Goal: Transaction & Acquisition: Purchase product/service

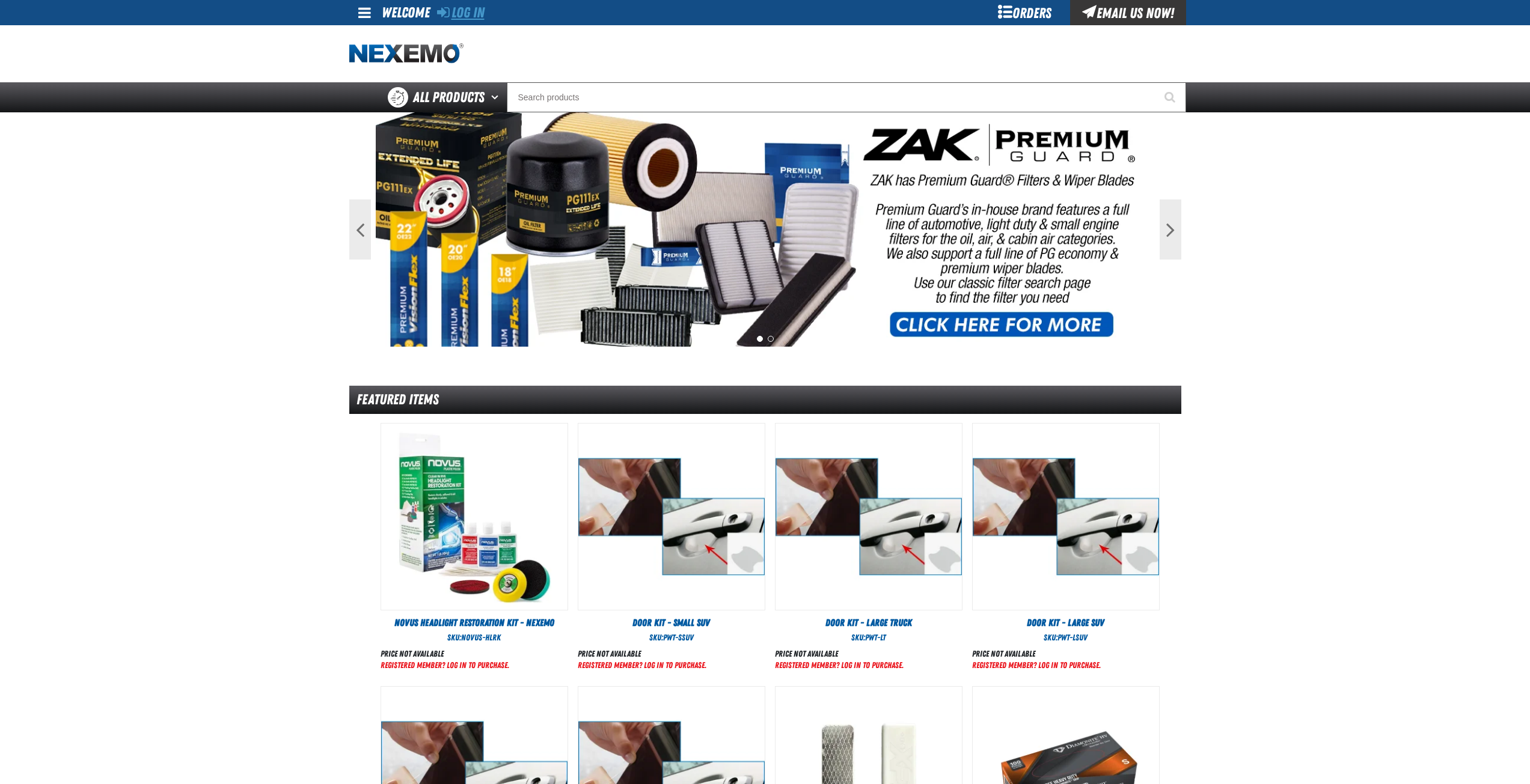
click at [456, 13] on link "Log In" at bounding box center [461, 13] width 48 height 17
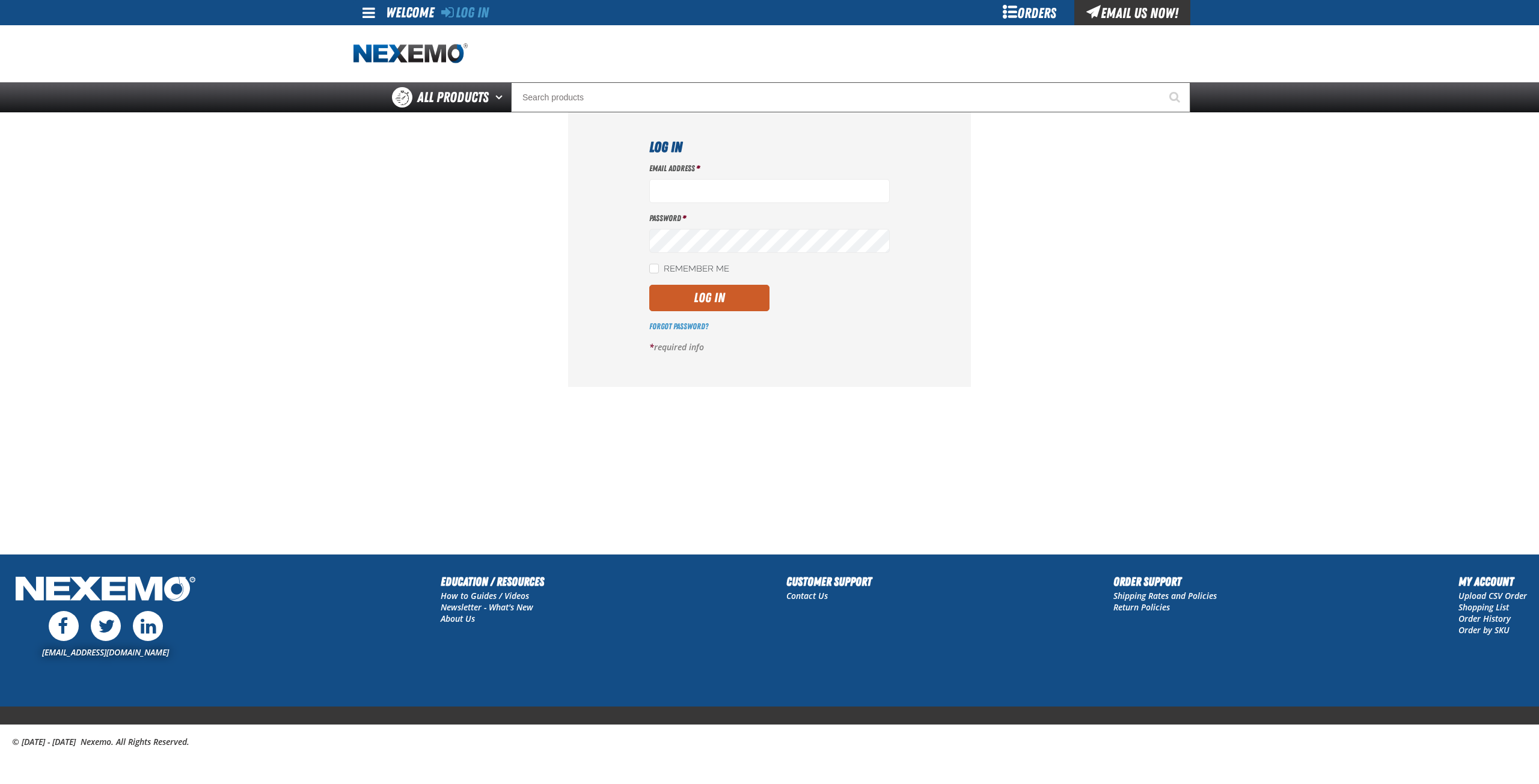
type input "msessions01@vtaig.com"
click at [710, 301] on button "Log In" at bounding box center [709, 298] width 120 height 27
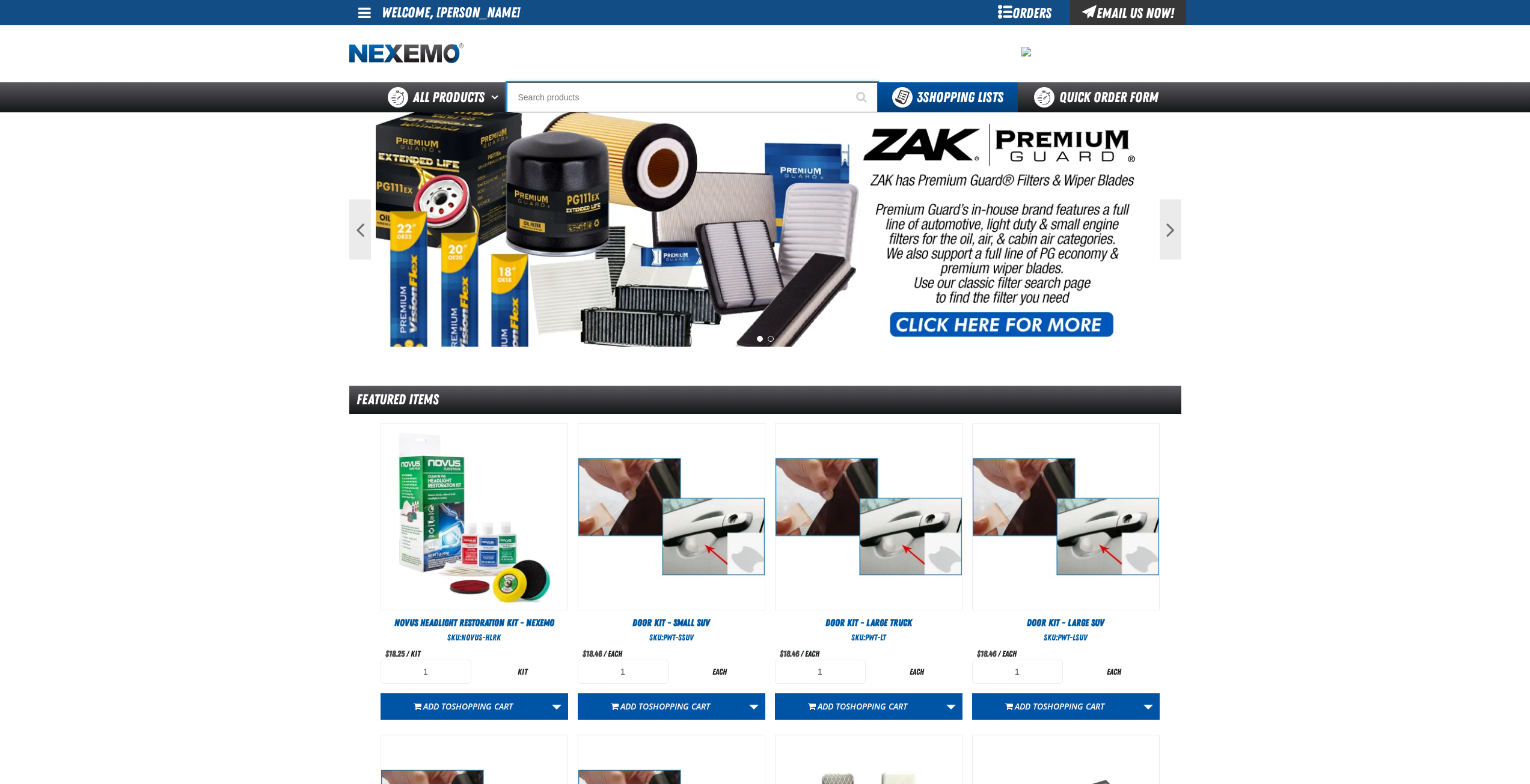
click at [610, 92] on input "Search" at bounding box center [692, 97] width 371 height 30
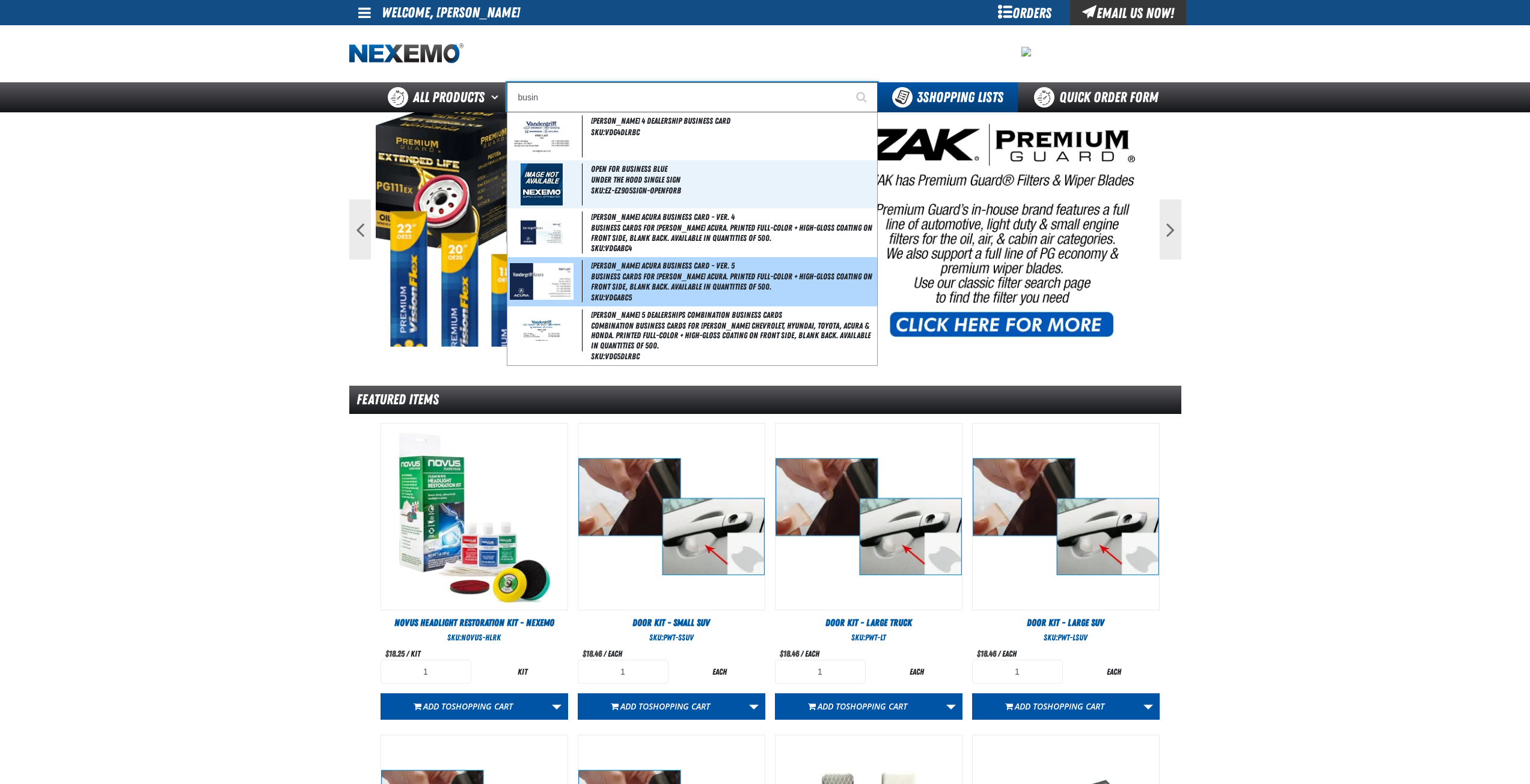
click at [676, 284] on span "Business Cards for Vandergriff Acura. Printed full-color + high-gloss coating o…" at bounding box center [733, 282] width 284 height 20
type input "Vandergriff Acura Business Card - Ver. 5"
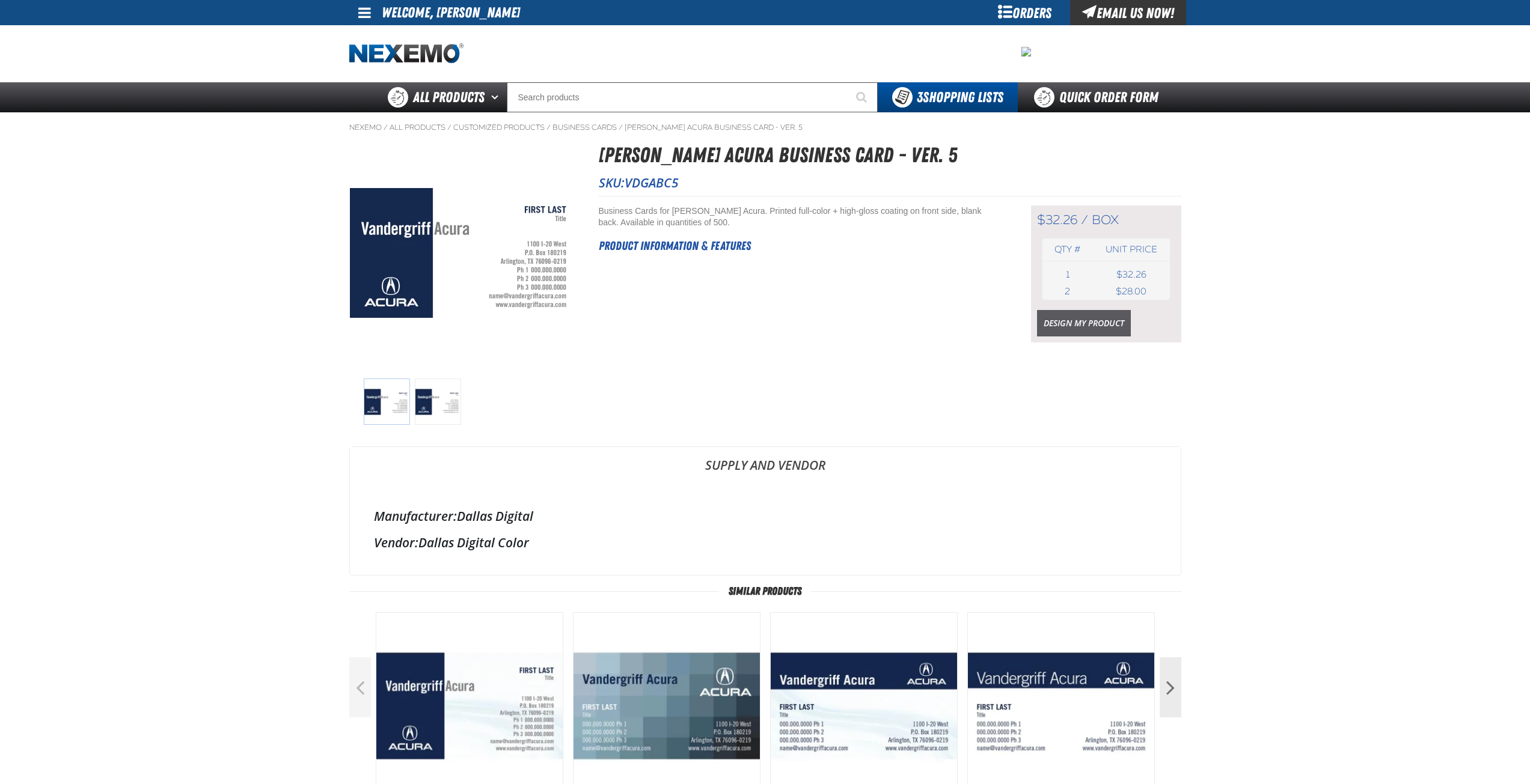
click at [1069, 325] on link "Design My Product" at bounding box center [1084, 323] width 94 height 27
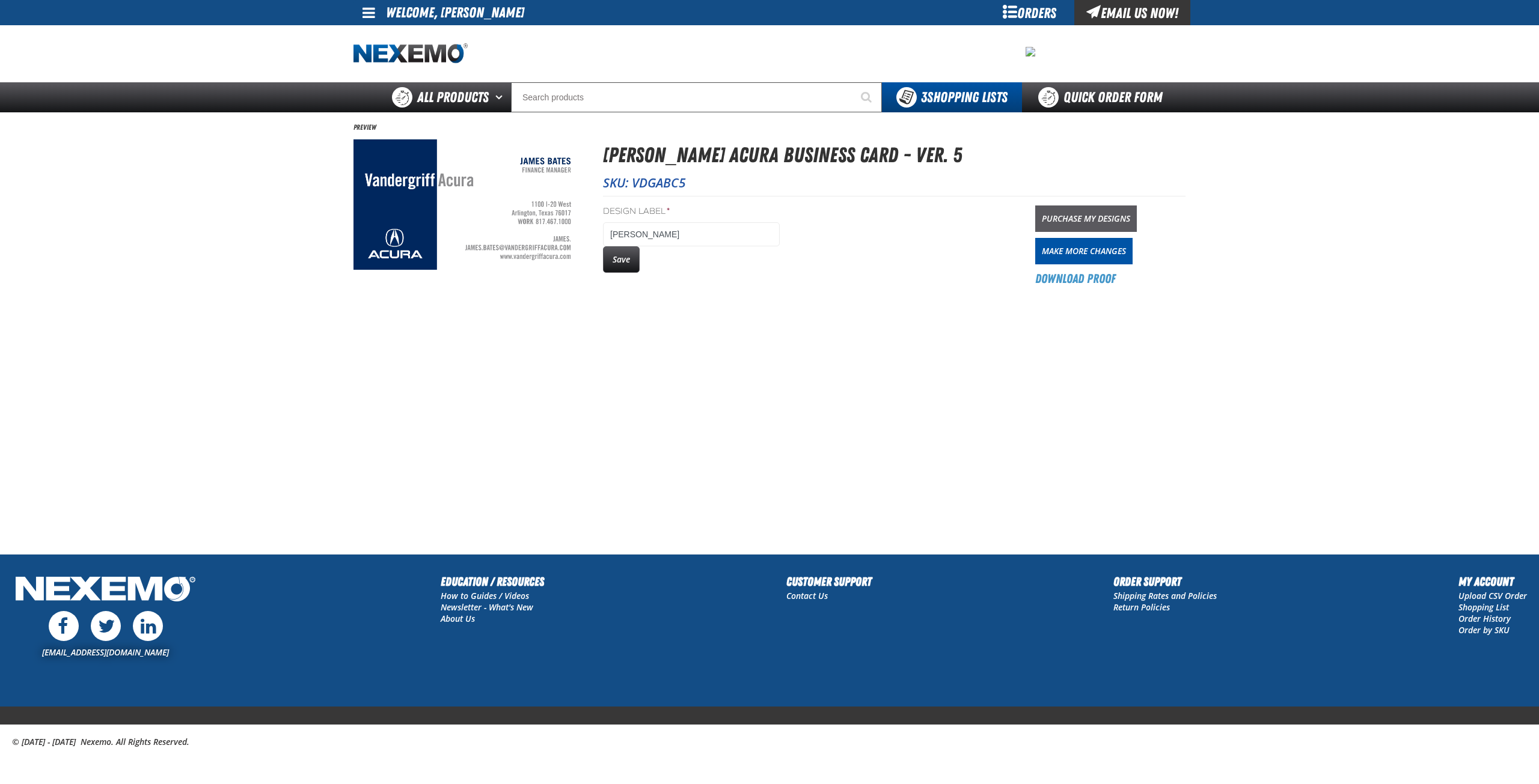
click at [1080, 217] on link "Purchase My Designs" at bounding box center [1086, 219] width 102 height 27
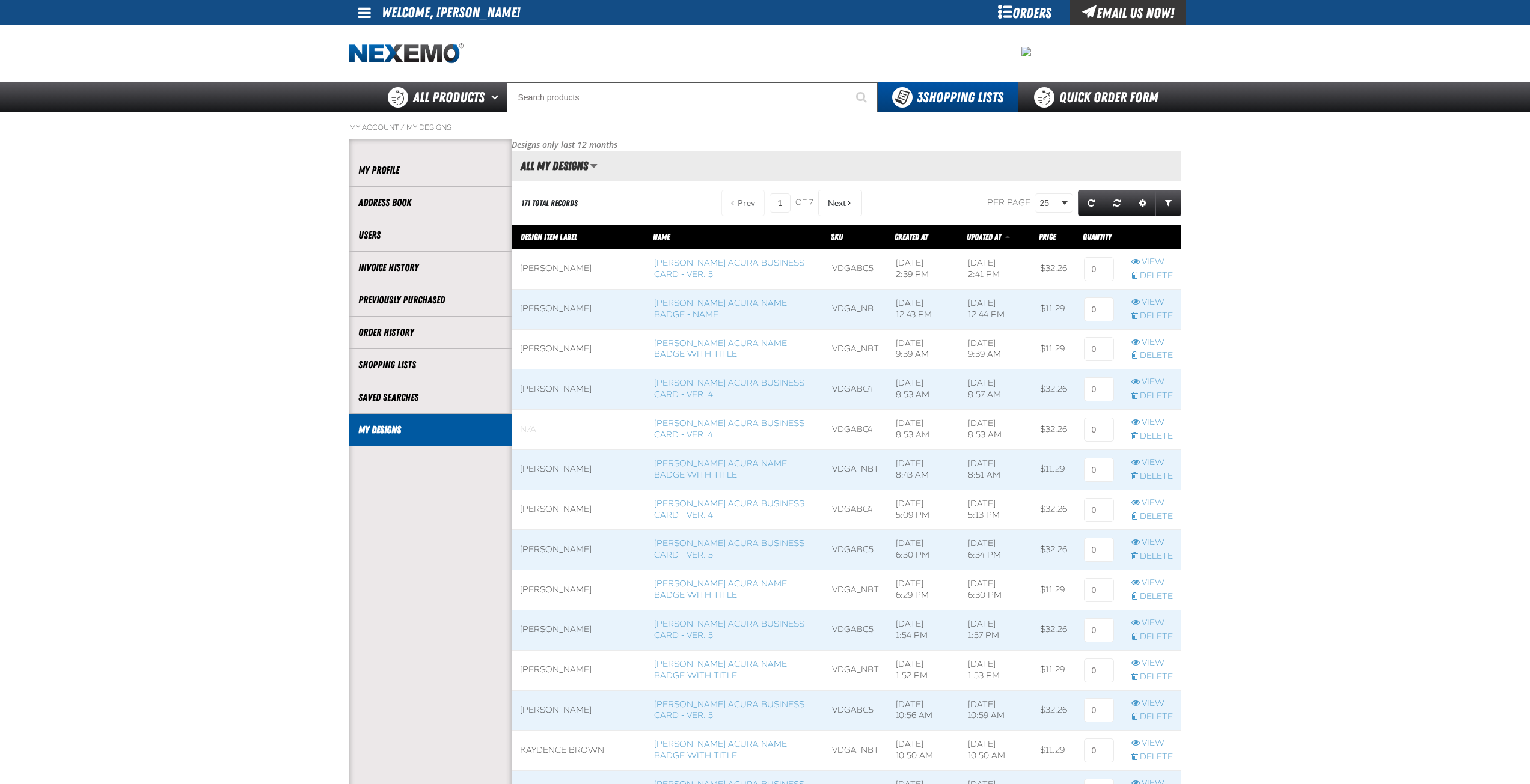
scroll to position [1, 1]
click at [1101, 271] on input at bounding box center [1099, 269] width 30 height 24
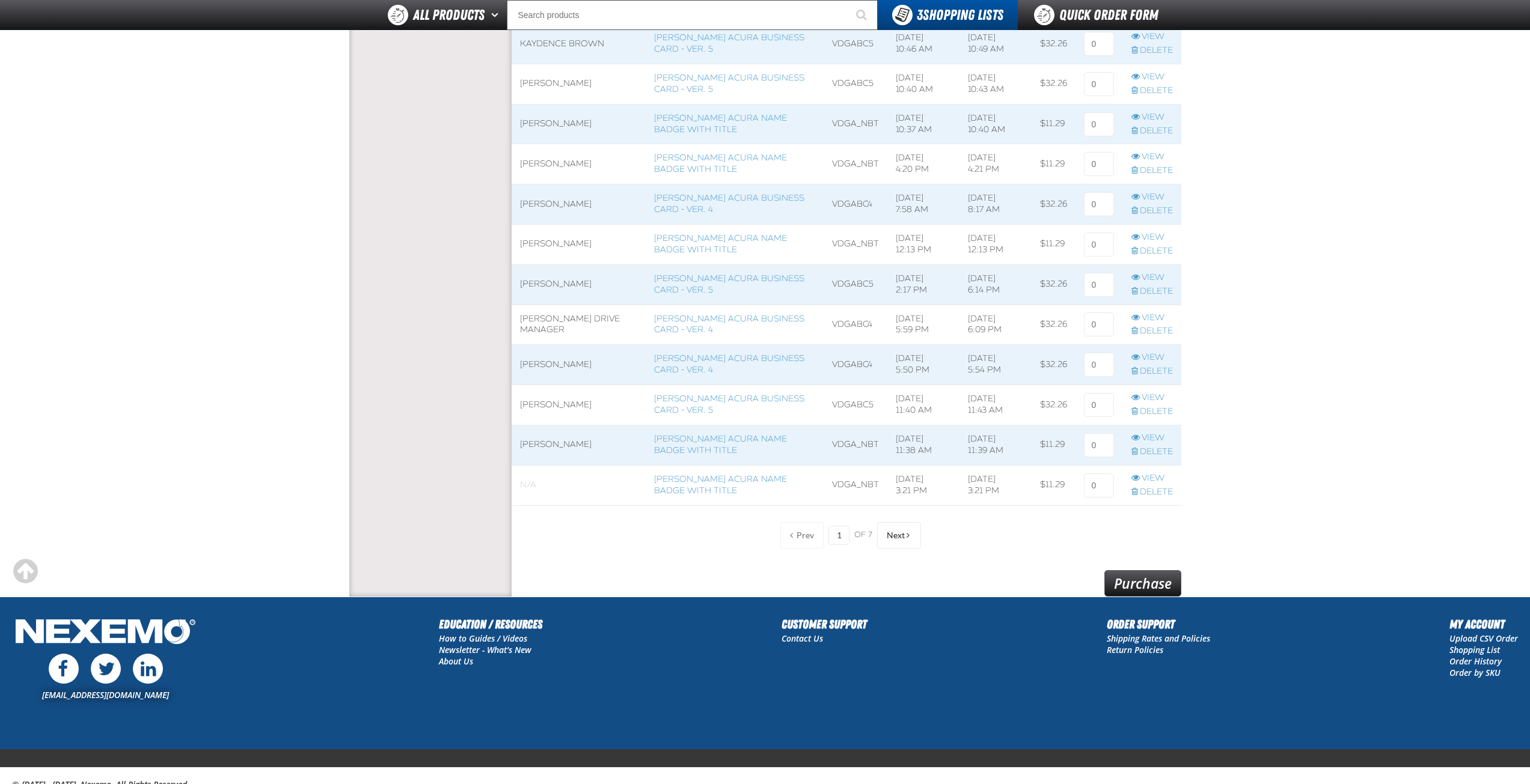
scroll to position [760, 0]
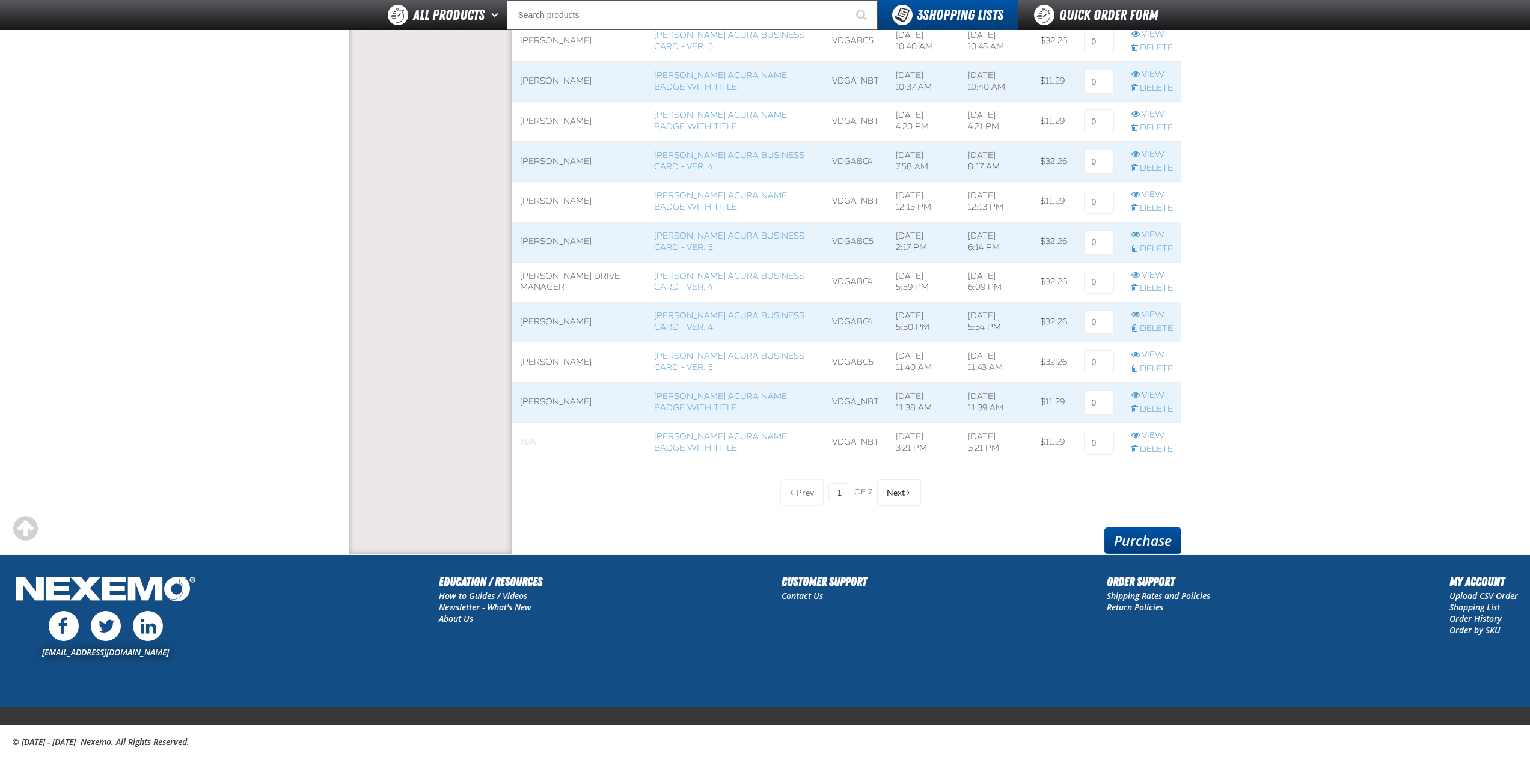
type input "1"
click at [1135, 538] on link "Purchase" at bounding box center [1143, 541] width 77 height 27
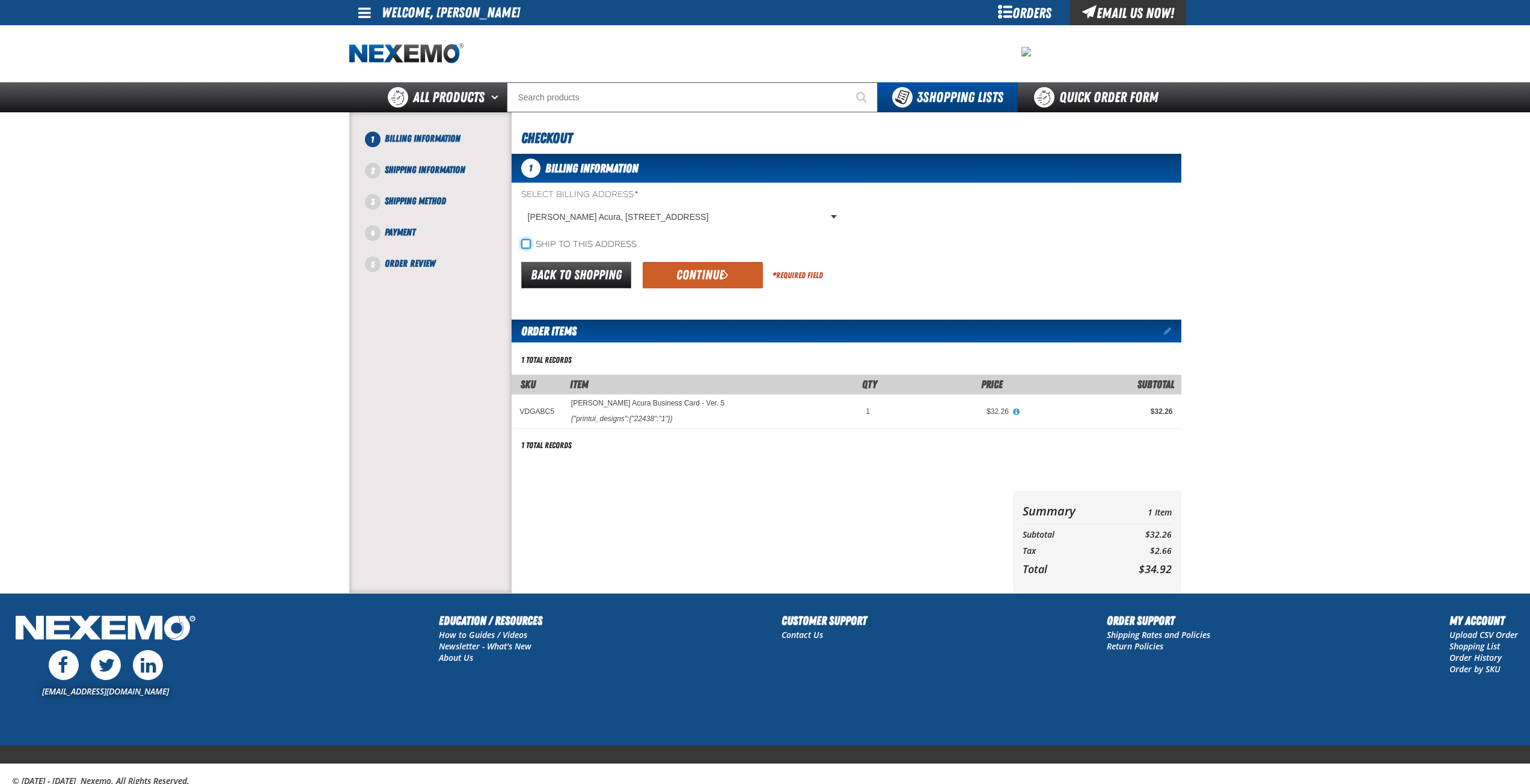
click at [528, 242] on input "Ship to this address" at bounding box center [526, 244] width 10 height 10
checkbox input "true"
click at [706, 274] on button "Continue" at bounding box center [703, 276] width 120 height 27
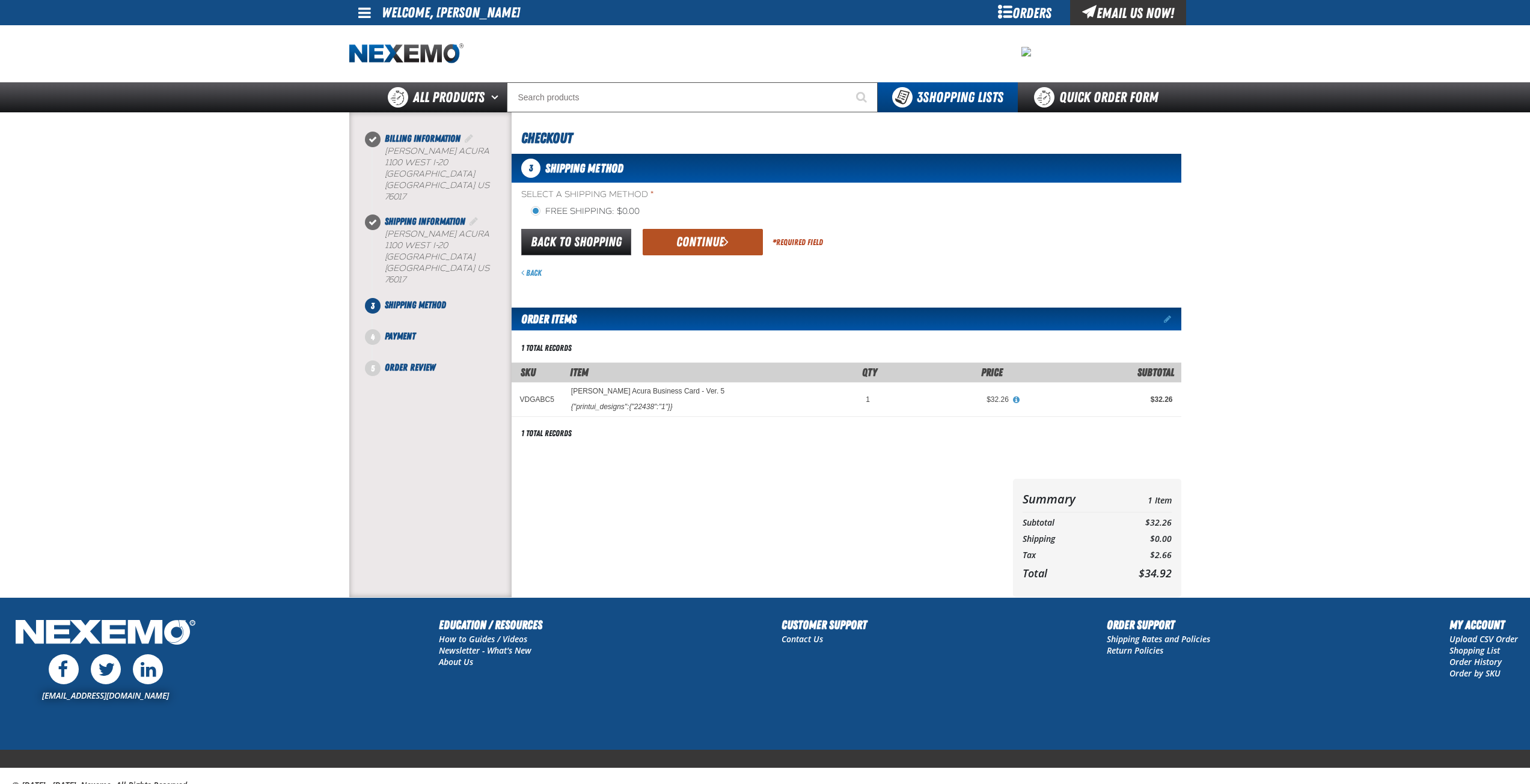
click at [711, 240] on button "Continue" at bounding box center [703, 242] width 120 height 27
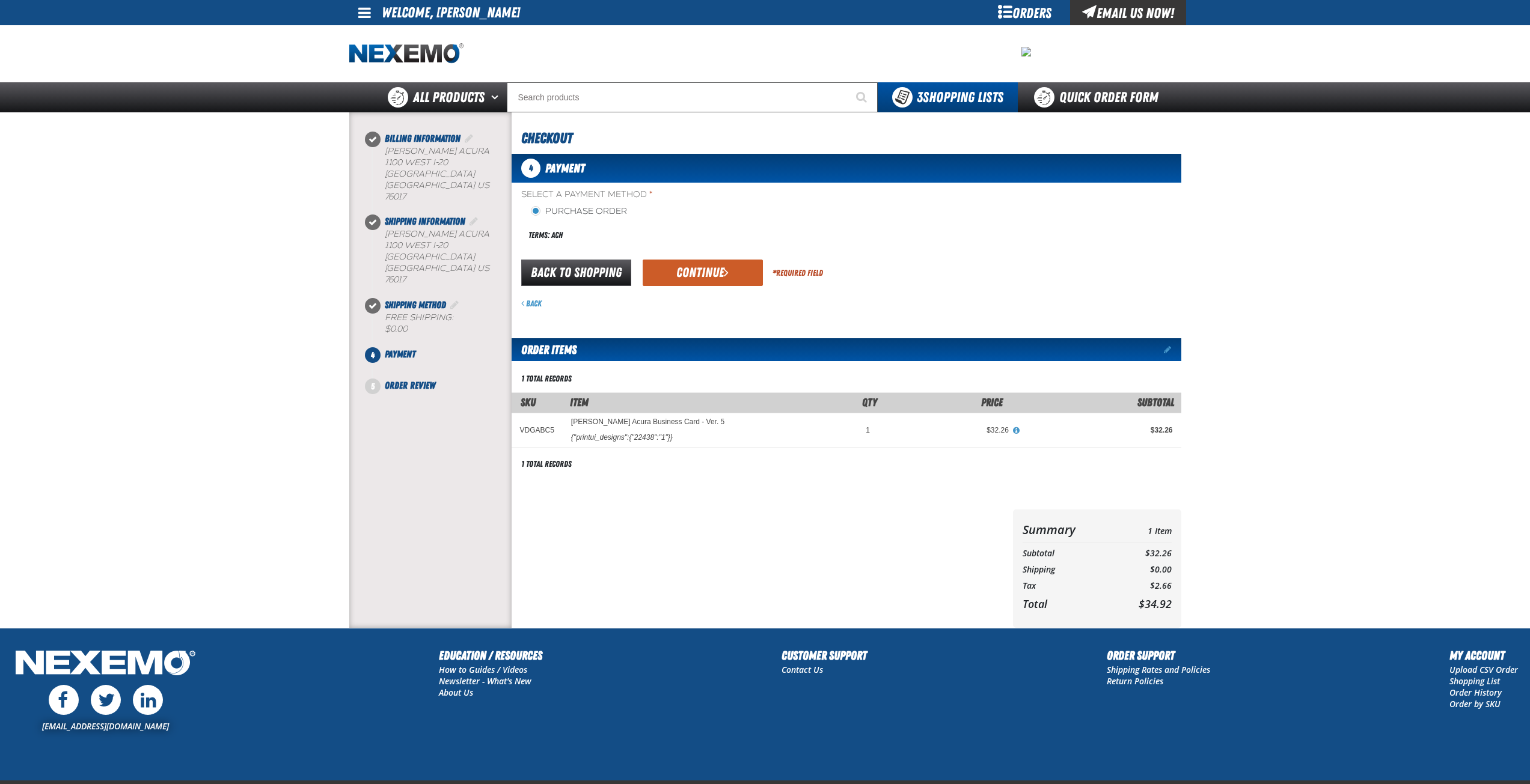
click at [712, 263] on button "Continue" at bounding box center [703, 273] width 120 height 27
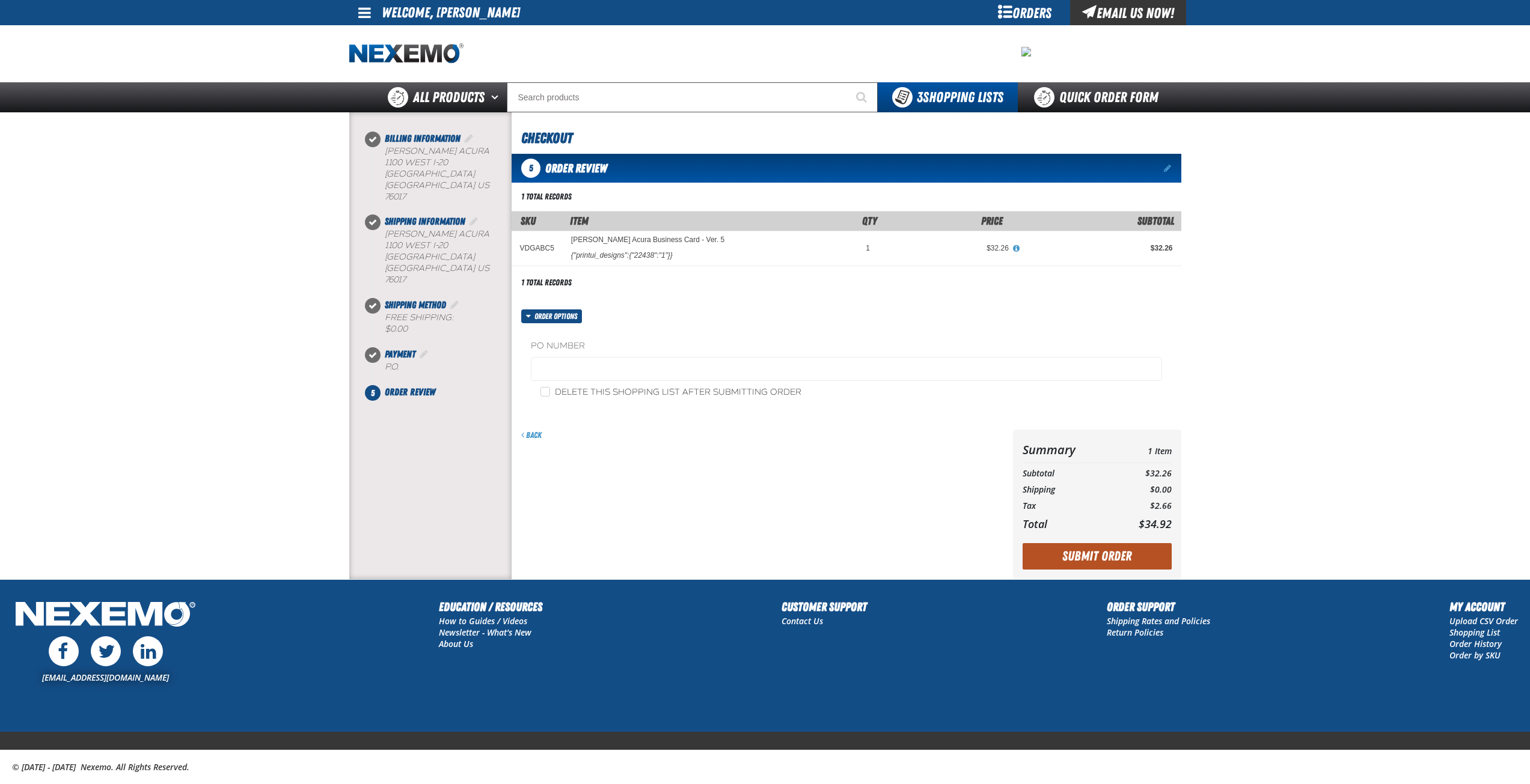
click at [1103, 550] on button "Submit Order" at bounding box center [1097, 557] width 149 height 27
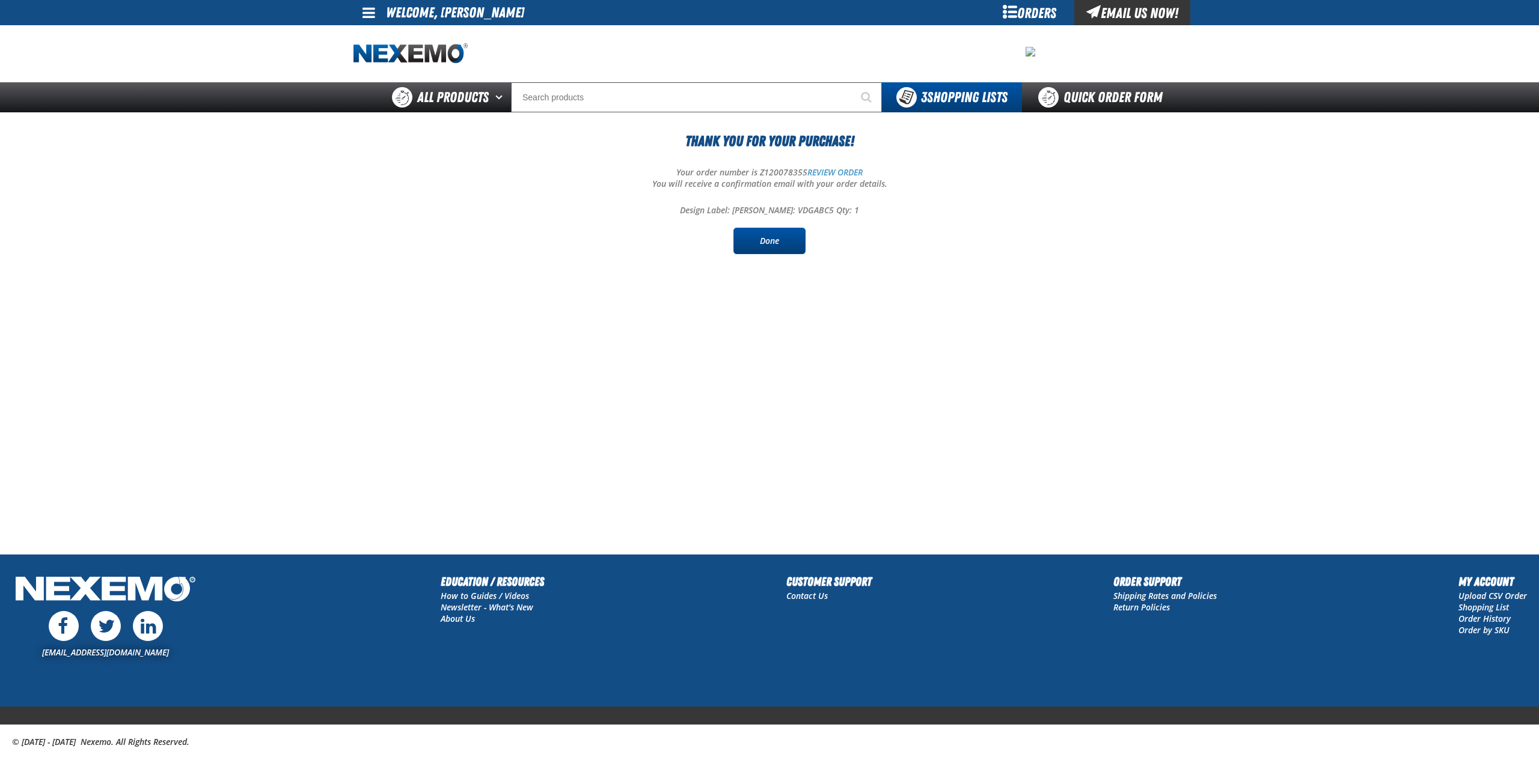
click at [777, 242] on link "Done" at bounding box center [769, 241] width 72 height 27
